Goal: Transaction & Acquisition: Purchase product/service

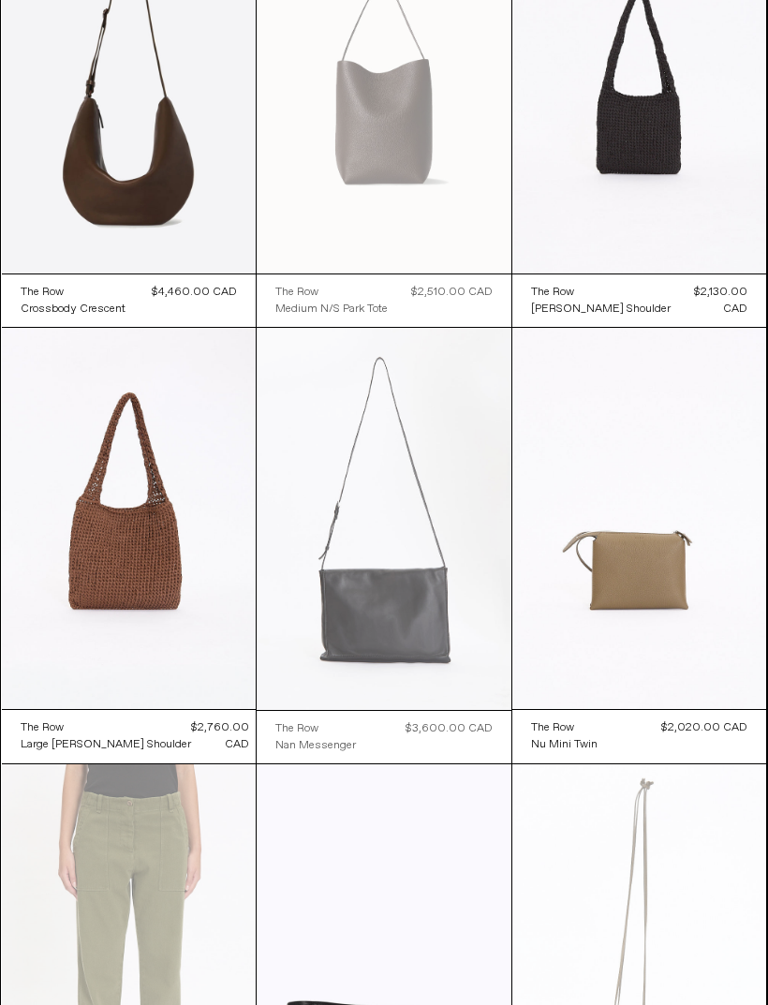
scroll to position [4143, 0]
click at [414, 626] on at bounding box center [384, 519] width 255 height 382
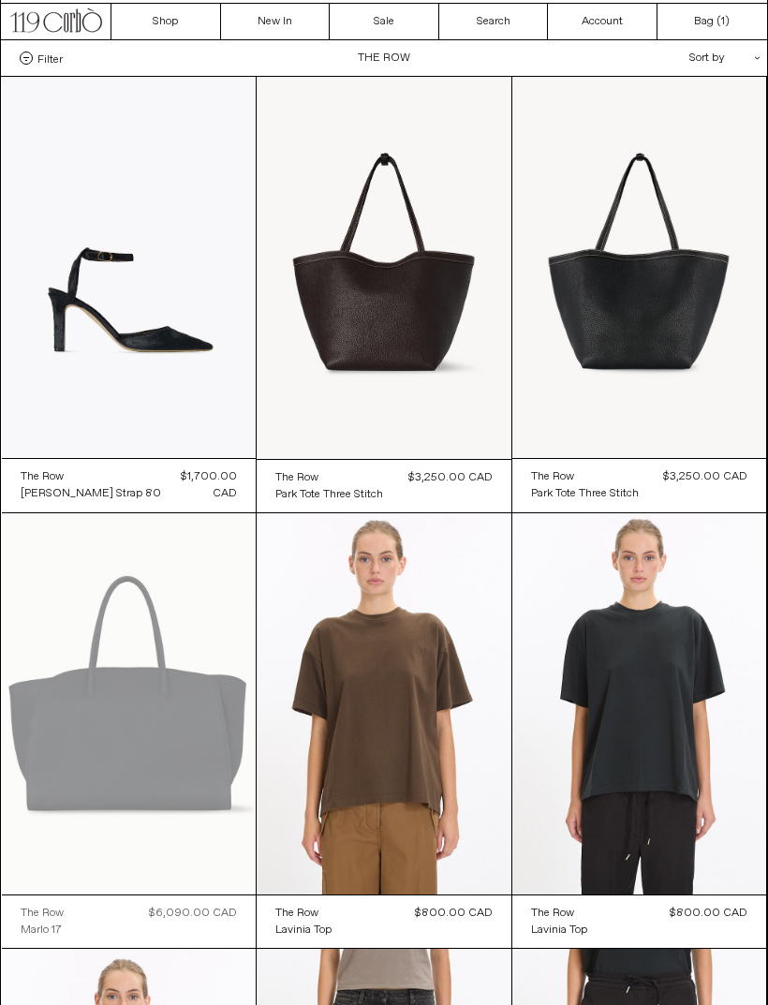
scroll to position [0, 0]
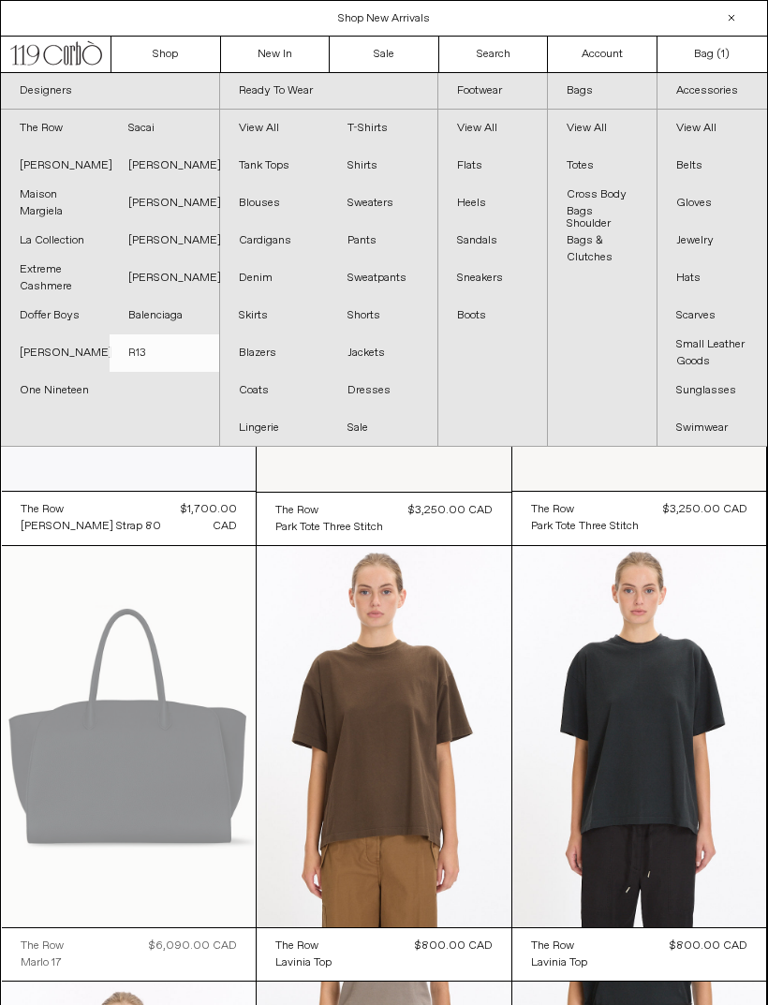
click at [149, 355] on link "R13" at bounding box center [164, 352] width 109 height 37
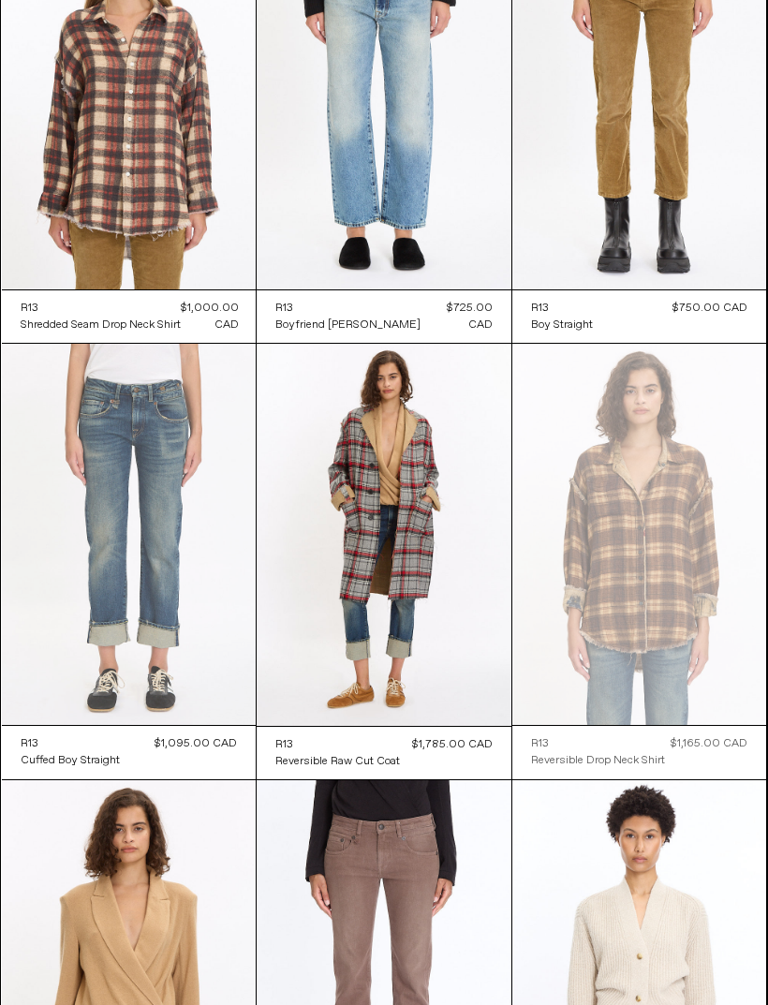
scroll to position [638, 0]
click at [90, 535] on at bounding box center [129, 534] width 255 height 381
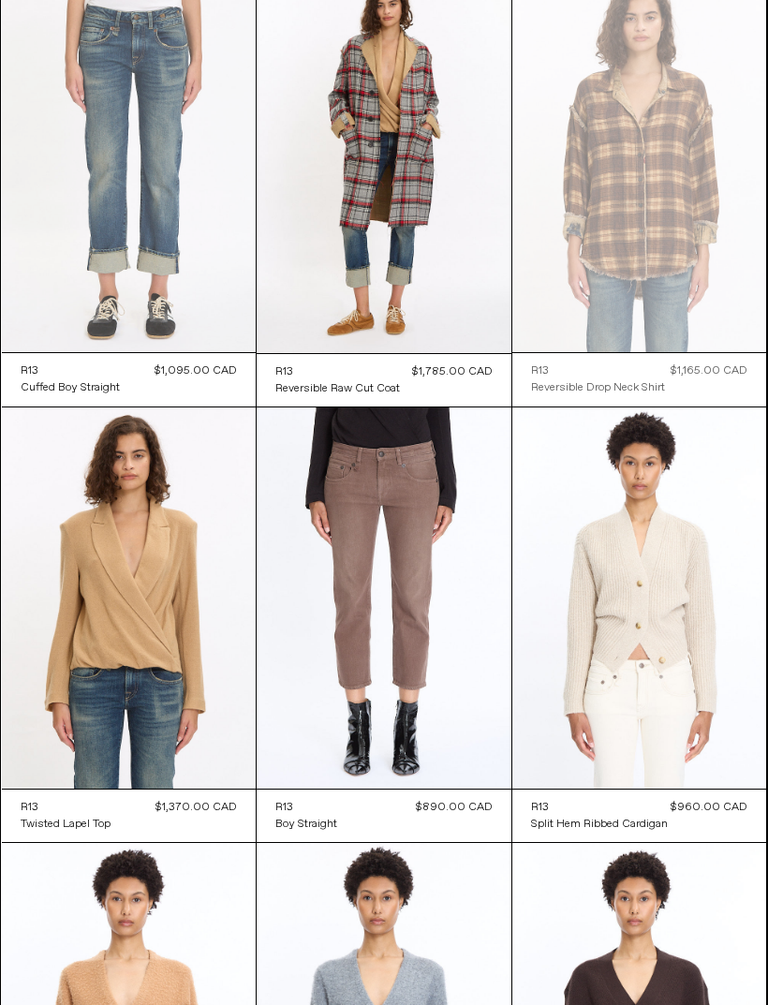
scroll to position [1010, 0]
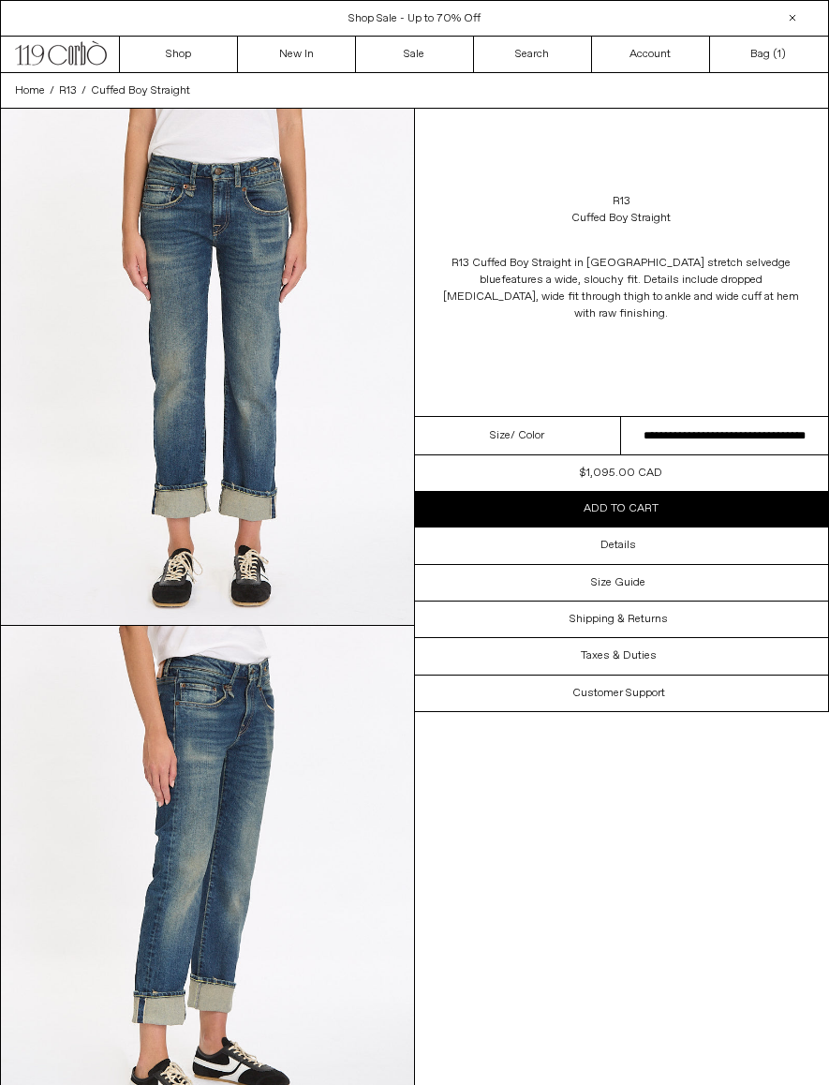
click at [767, 443] on select "**********" at bounding box center [724, 436] width 207 height 38
